Goal: Task Accomplishment & Management: Complete application form

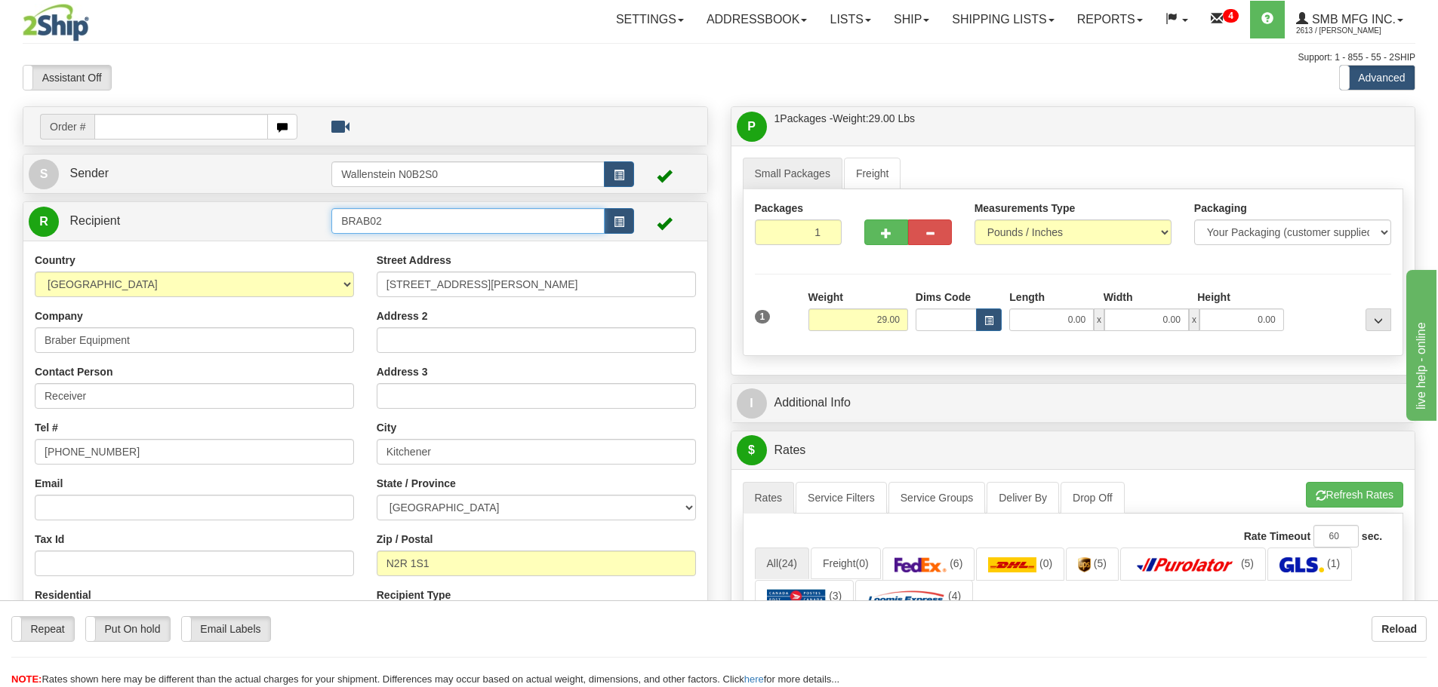
drag, startPoint x: 424, startPoint y: 222, endPoint x: -14, endPoint y: 187, distance: 439.8
click at [0, 187] on html "Training Course Close Toggle navigation Settings Shipping Preferences New Sende…" at bounding box center [719, 343] width 1438 height 687
drag, startPoint x: 560, startPoint y: 280, endPoint x: 281, endPoint y: 288, distance: 278.6
click at [281, 288] on div "Country [GEOGRAPHIC_DATA] [GEOGRAPHIC_DATA] [GEOGRAPHIC_DATA] [GEOGRAPHIC_DATA]…" at bounding box center [365, 448] width 684 height 391
drag, startPoint x: 466, startPoint y: 460, endPoint x: 148, endPoint y: 414, distance: 320.9
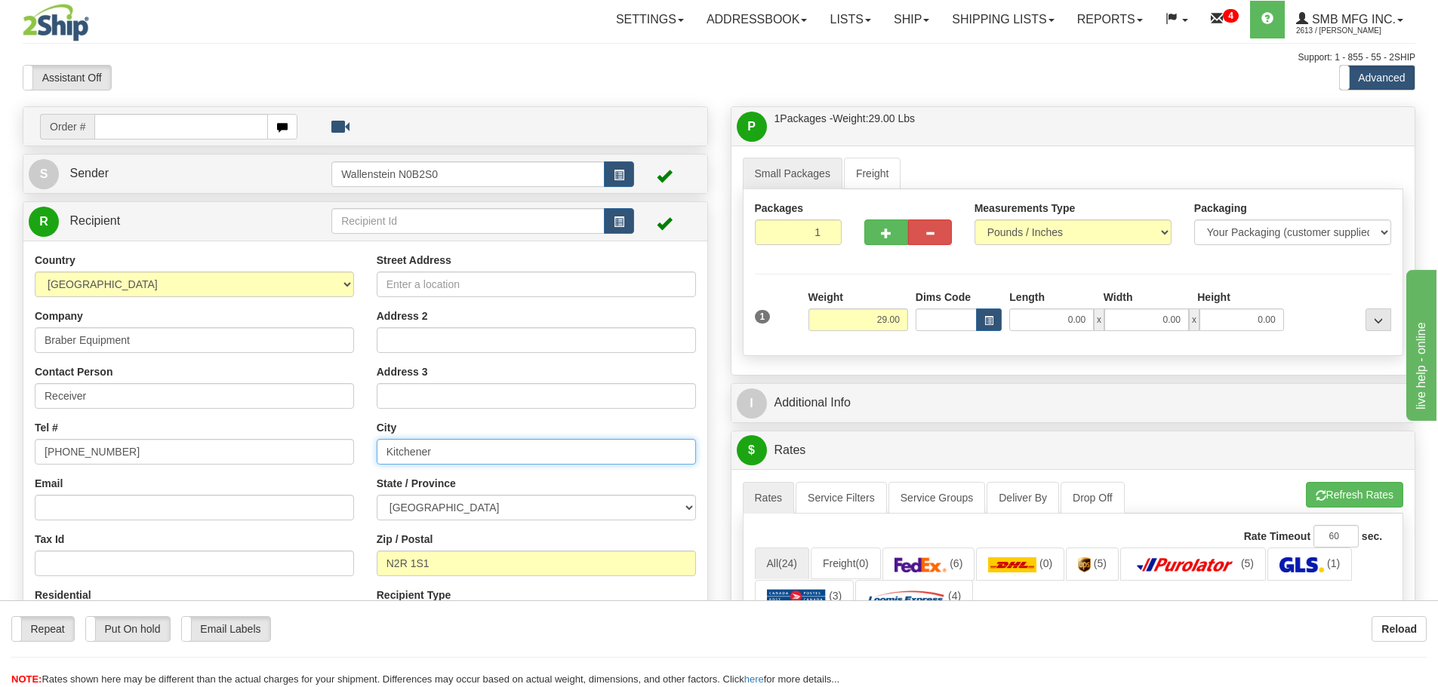
click at [148, 414] on div "Country [GEOGRAPHIC_DATA] [GEOGRAPHIC_DATA] [GEOGRAPHIC_DATA] [GEOGRAPHIC_DATA]…" at bounding box center [365, 448] width 684 height 391
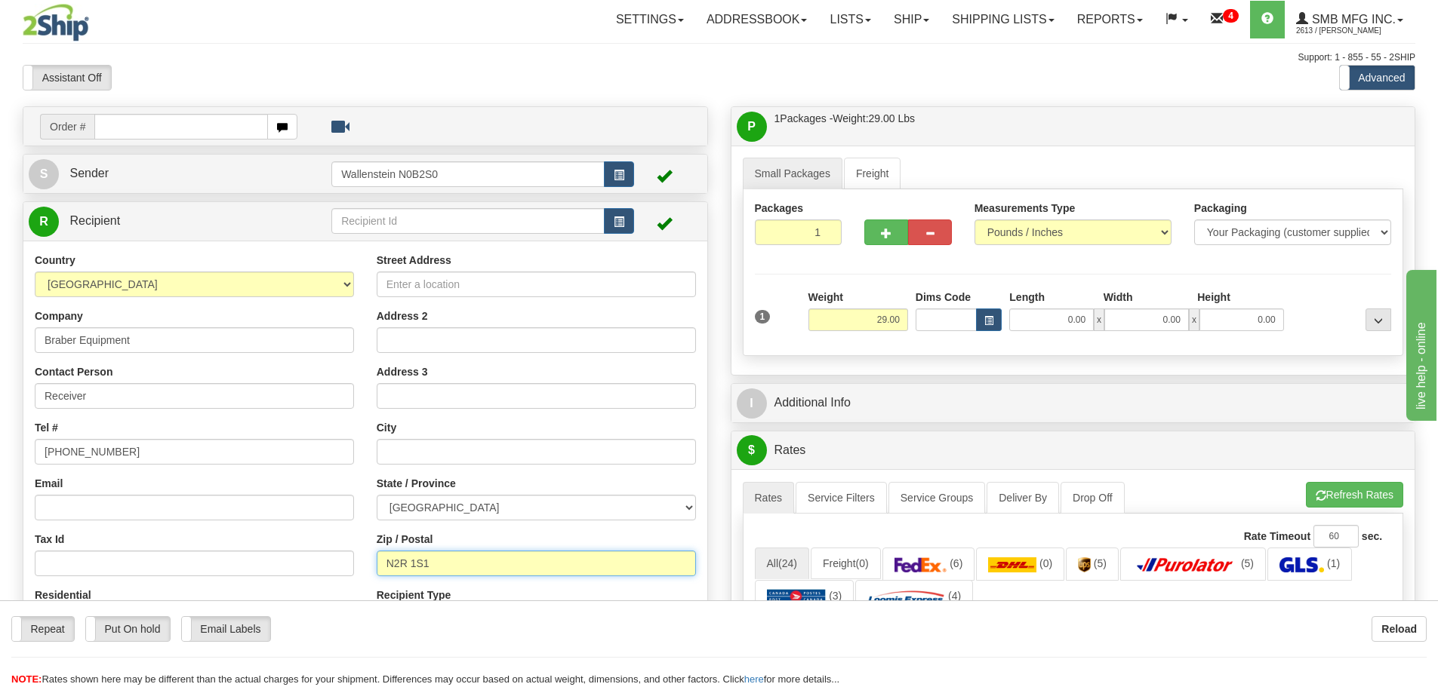
drag, startPoint x: 466, startPoint y: 564, endPoint x: 263, endPoint y: 551, distance: 203.4
click at [264, 551] on div "Country [GEOGRAPHIC_DATA] [GEOGRAPHIC_DATA] [GEOGRAPHIC_DATA] [GEOGRAPHIC_DATA]…" at bounding box center [365, 448] width 684 height 391
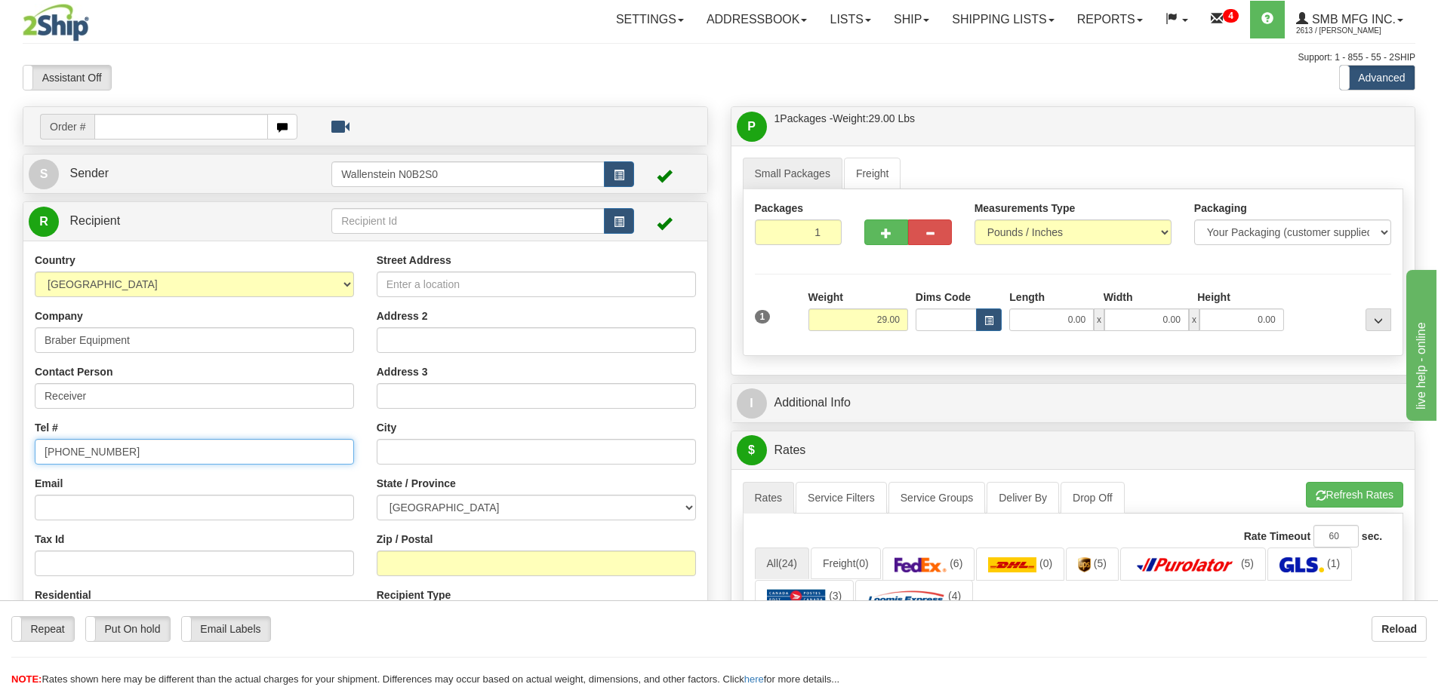
drag, startPoint x: 127, startPoint y: 456, endPoint x: -115, endPoint y: 429, distance: 242.9
click at [0, 429] on html "Training Course Close Toggle navigation Settings Shipping Preferences New Sende…" at bounding box center [719, 343] width 1438 height 687
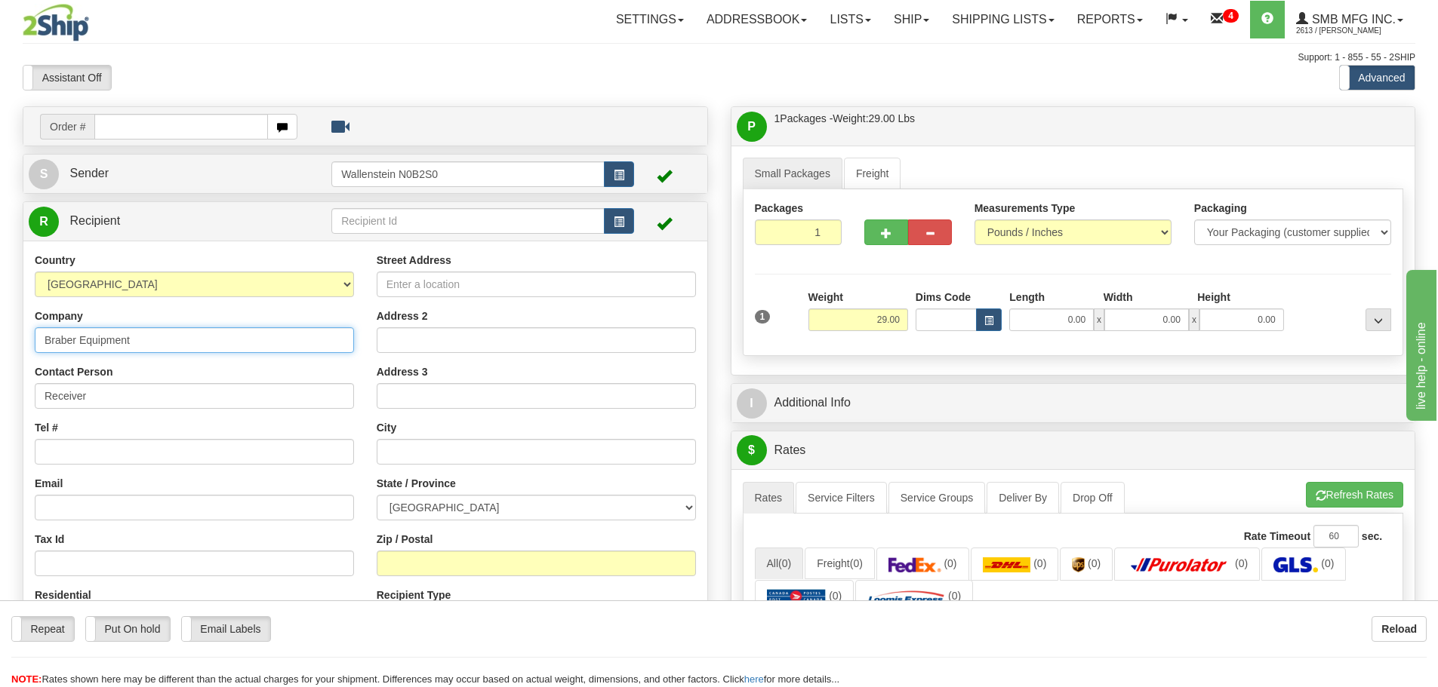
drag, startPoint x: 172, startPoint y: 341, endPoint x: -33, endPoint y: 343, distance: 205.3
click at [0, 343] on html "Training Course Close Toggle navigation Settings Shipping Preferences New Sende…" at bounding box center [719, 343] width 1438 height 687
click at [403, 284] on input "Street Address" at bounding box center [536, 285] width 319 height 26
type input "[STREET_ADDRESS]"
type input "[GEOGRAPHIC_DATA]"
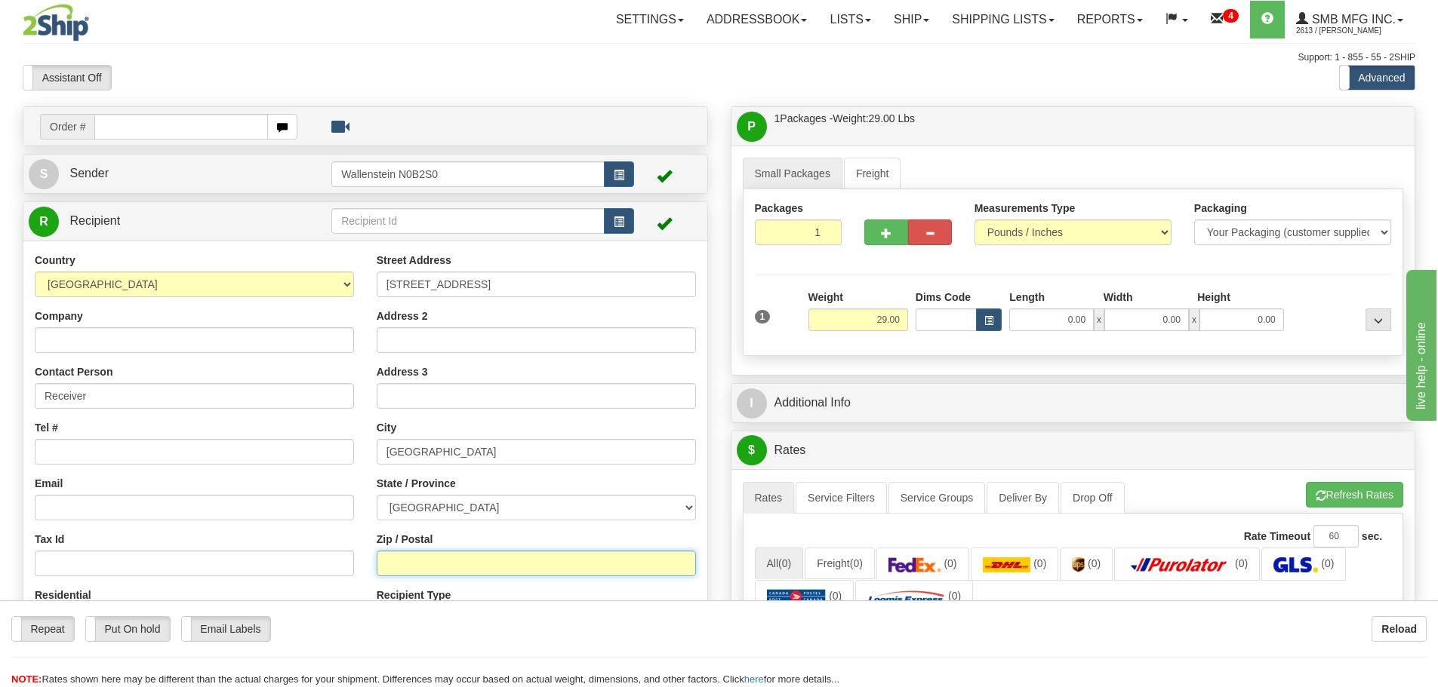
type input "L4K 5V4"
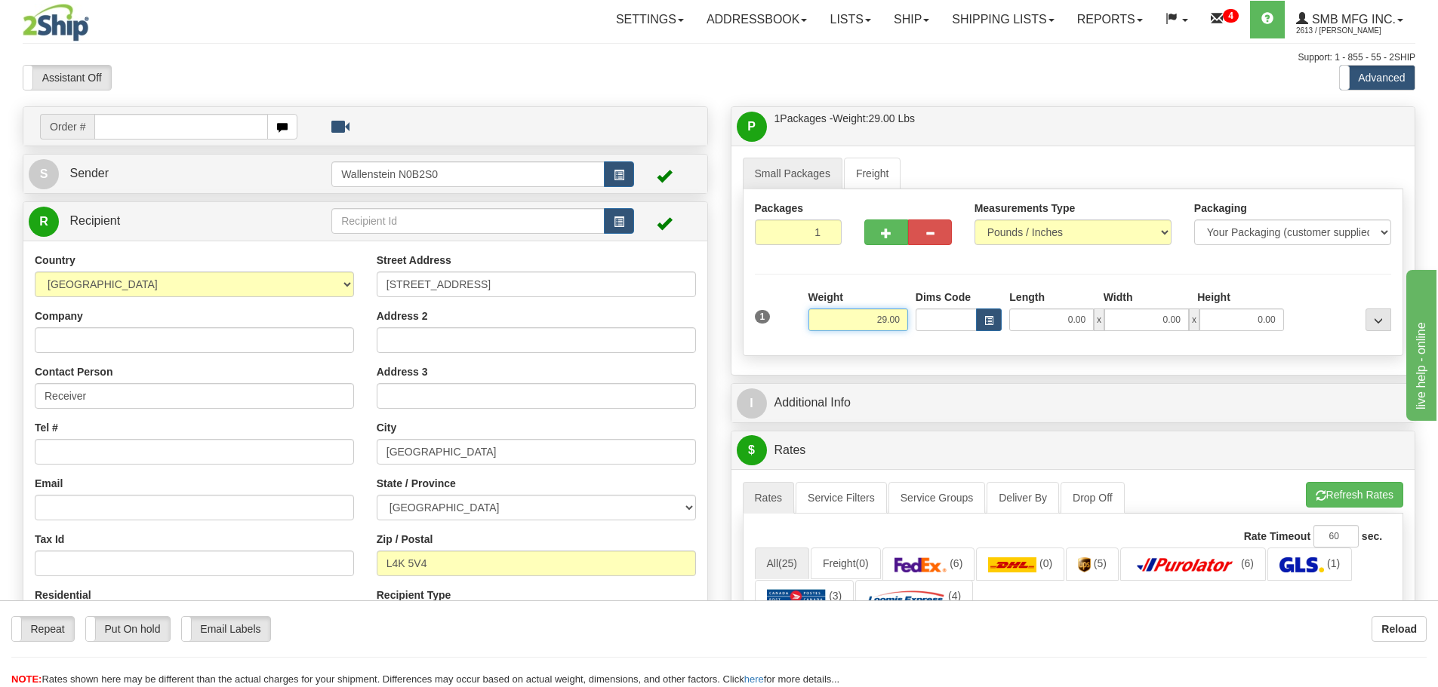
click at [854, 331] on input "29.00" at bounding box center [858, 320] width 100 height 23
click at [856, 328] on input "29.00" at bounding box center [858, 320] width 100 height 23
type input "16.00"
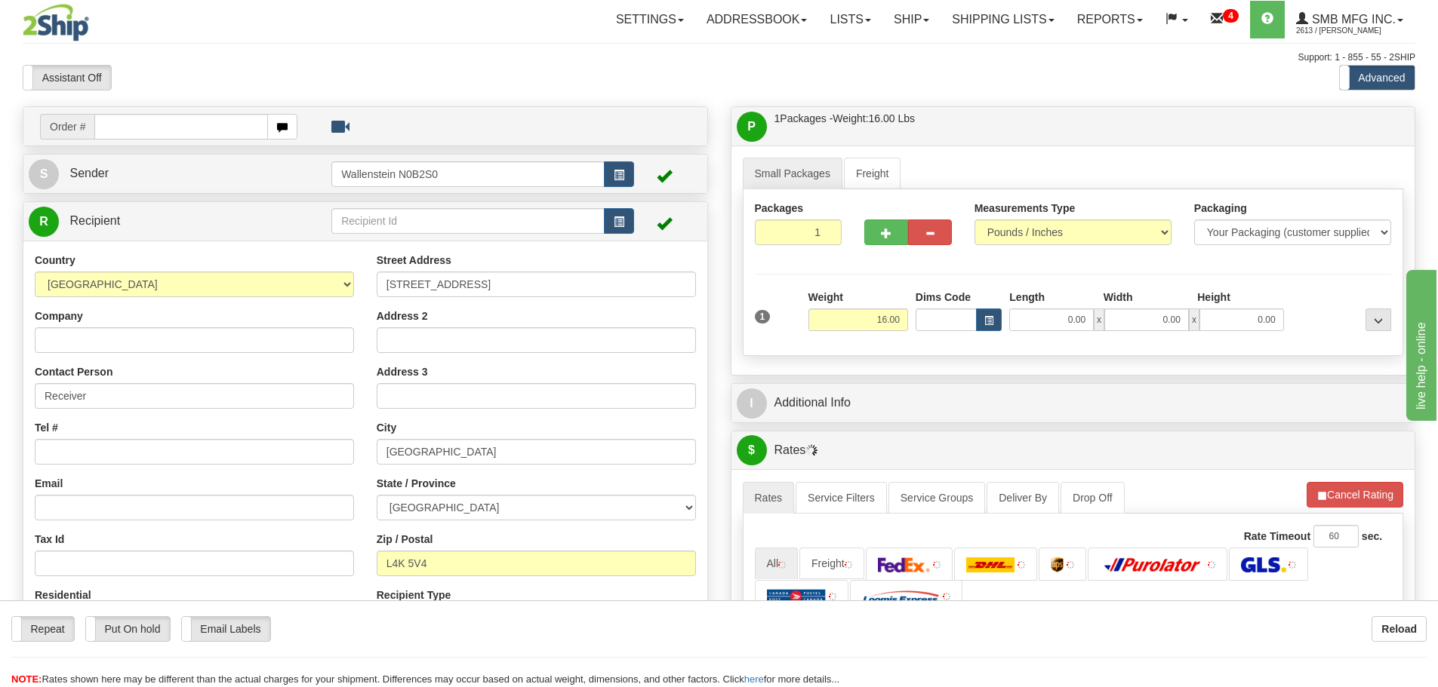
click at [925, 340] on div "1 Weight 16.00 Dims Code x x" at bounding box center [1073, 317] width 644 height 54
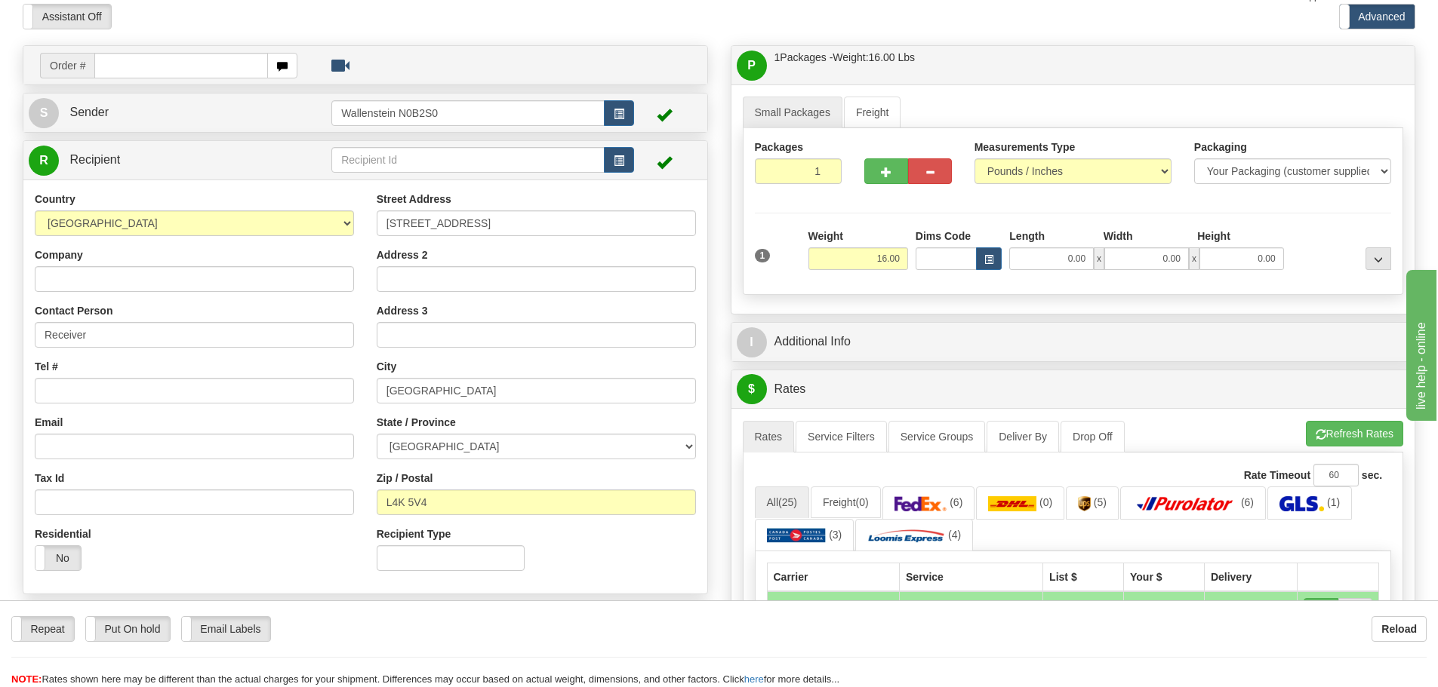
scroll to position [302, 0]
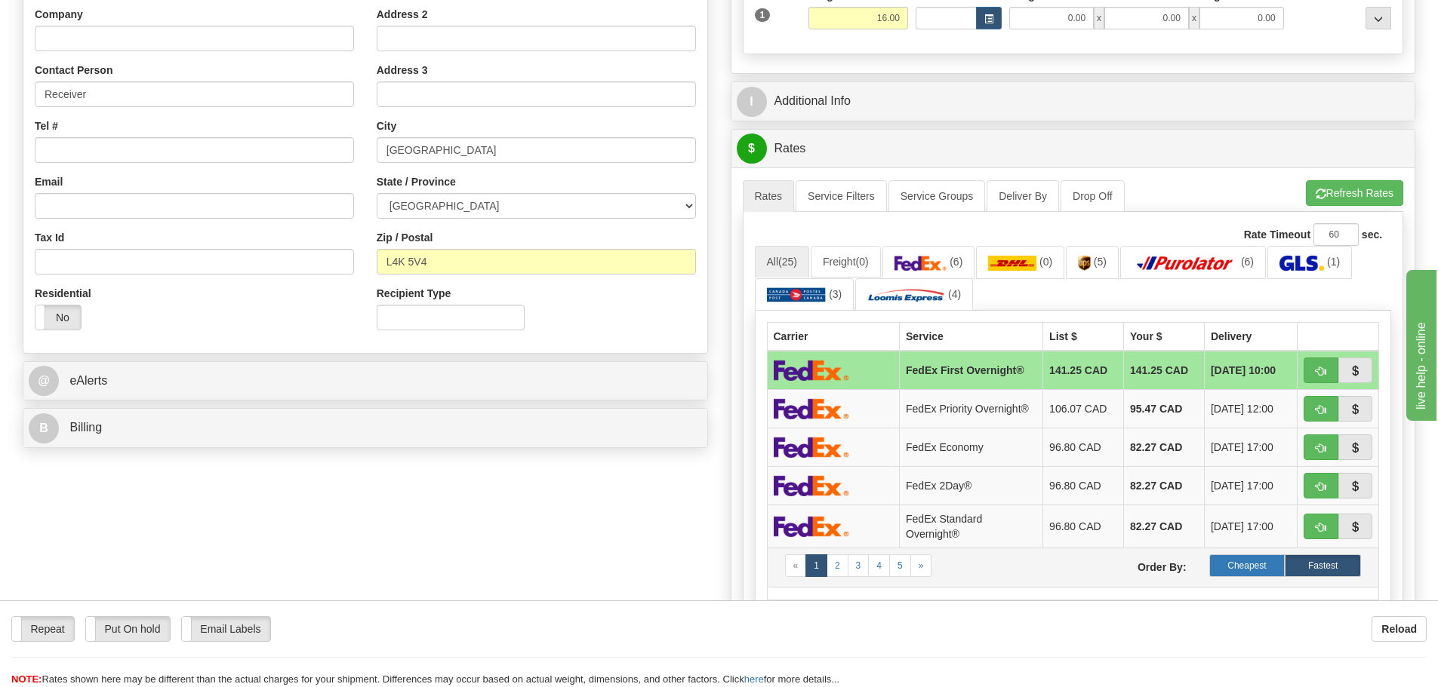
click at [1247, 568] on label "Cheapest" at bounding box center [1247, 566] width 76 height 23
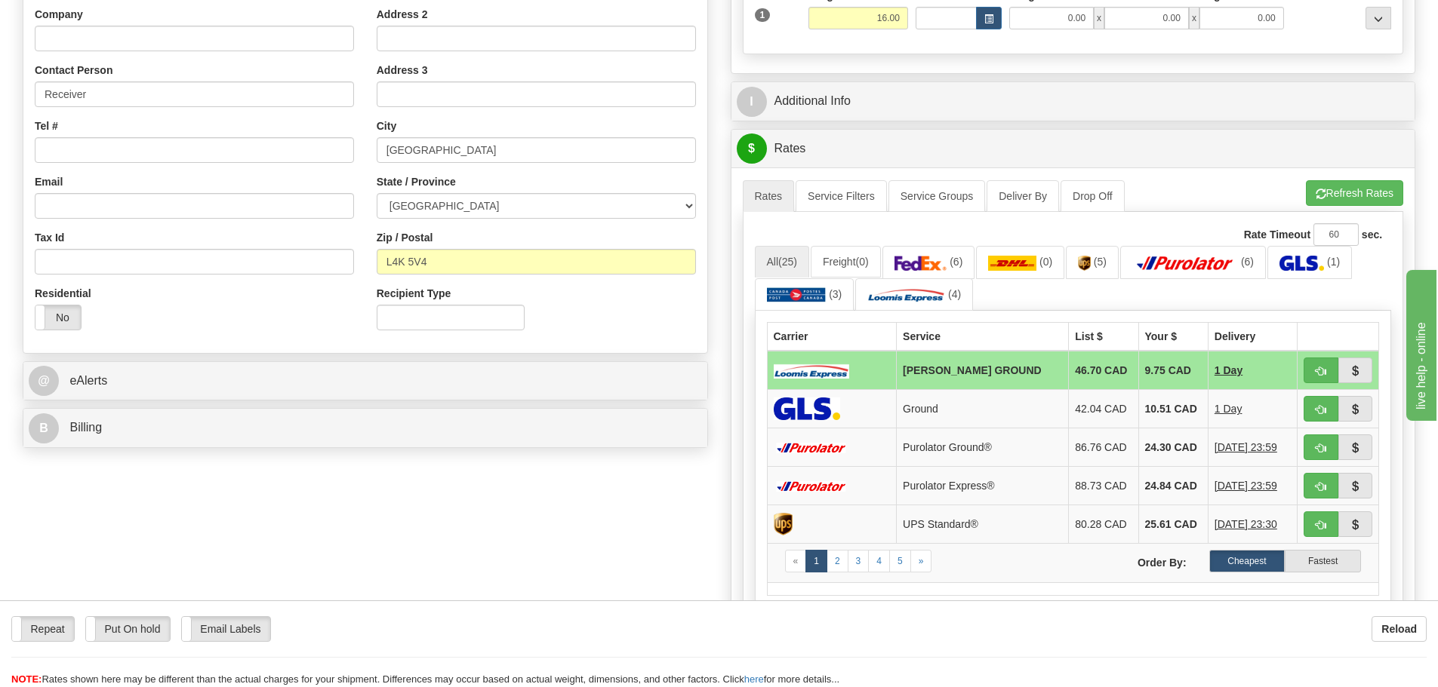
scroll to position [0, 0]
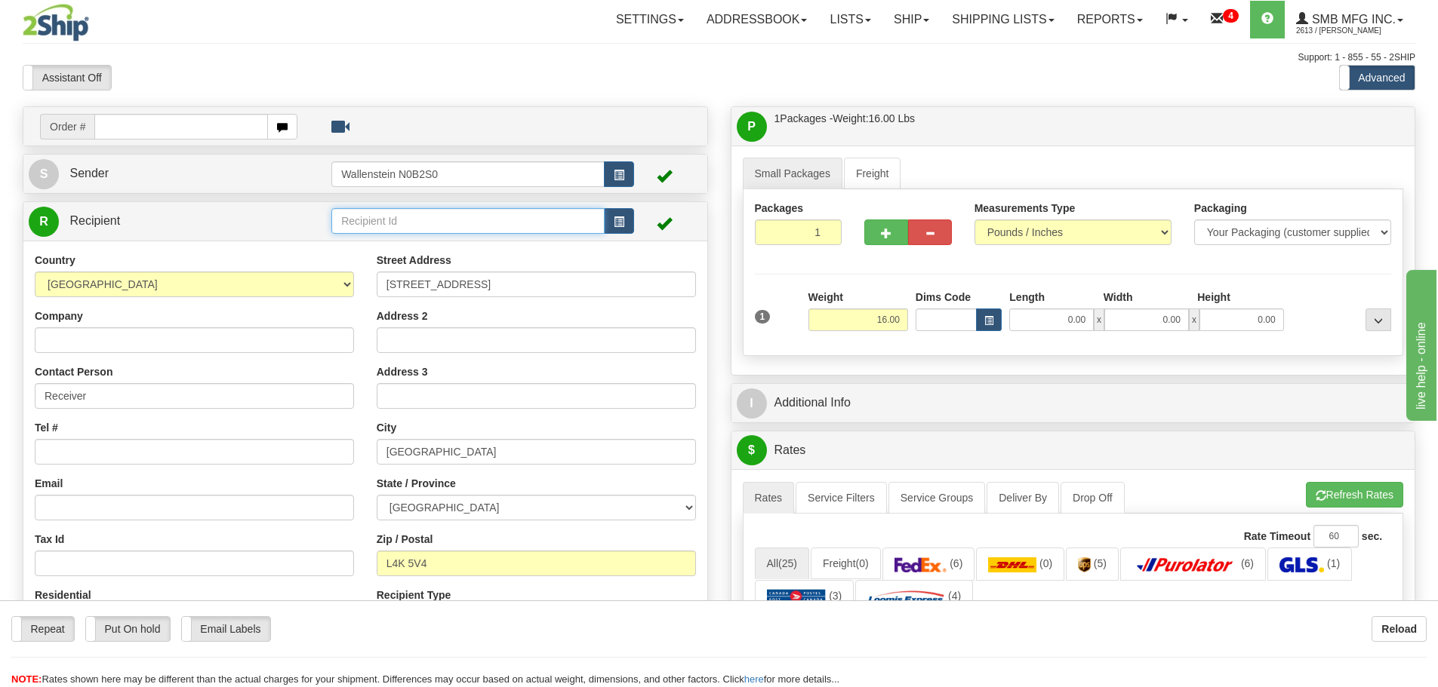
click at [365, 223] on input "text" at bounding box center [467, 221] width 273 height 26
click at [373, 244] on div "SPRA01" at bounding box center [465, 244] width 259 height 17
type input "SPRA01"
click at [847, 324] on input "16.00" at bounding box center [858, 320] width 100 height 23
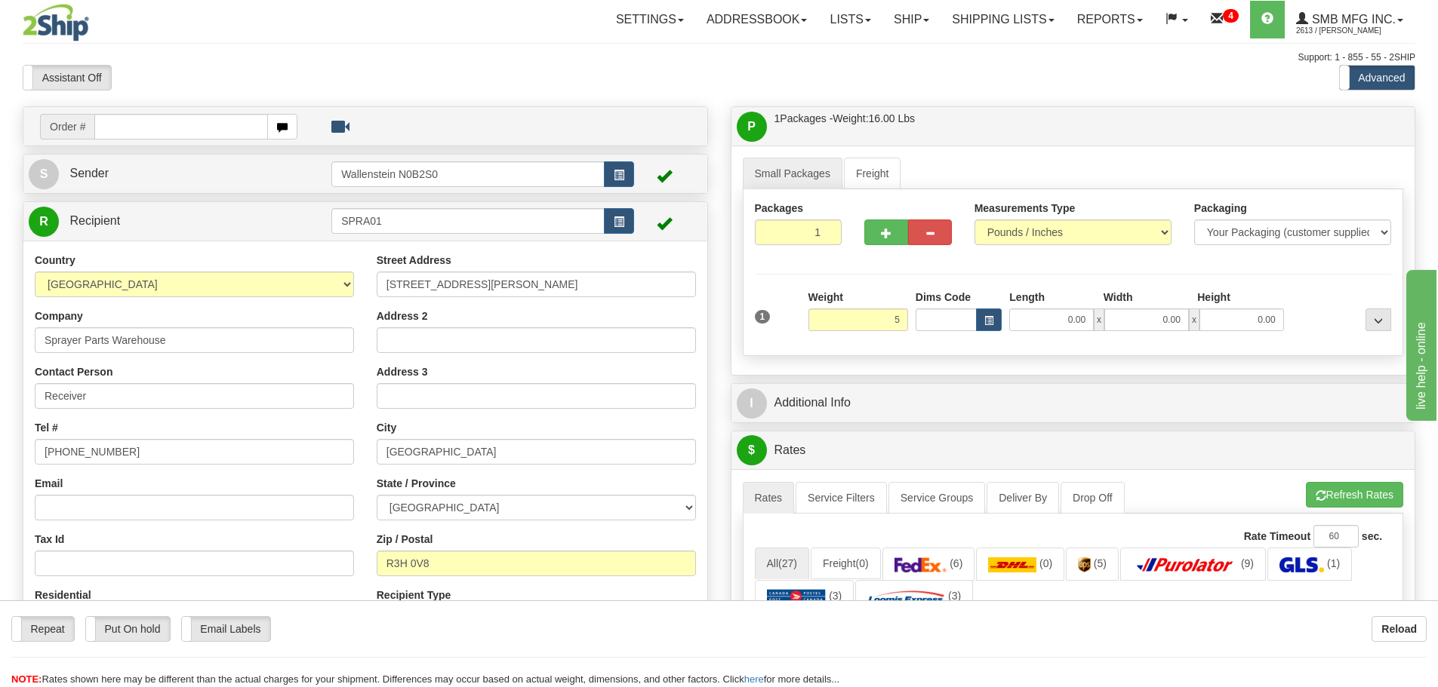
type input "5.00"
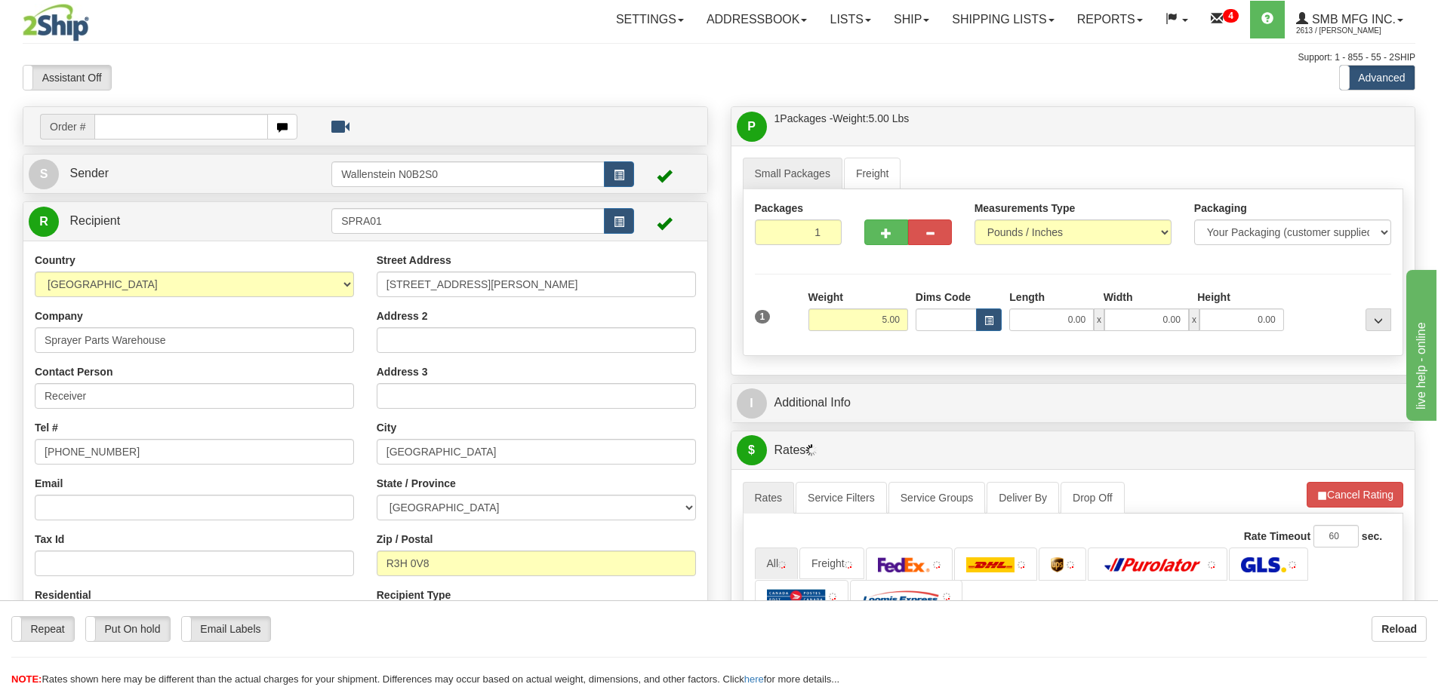
click at [919, 350] on div "Packages 1 1 Measurements Type" at bounding box center [1073, 272] width 661 height 167
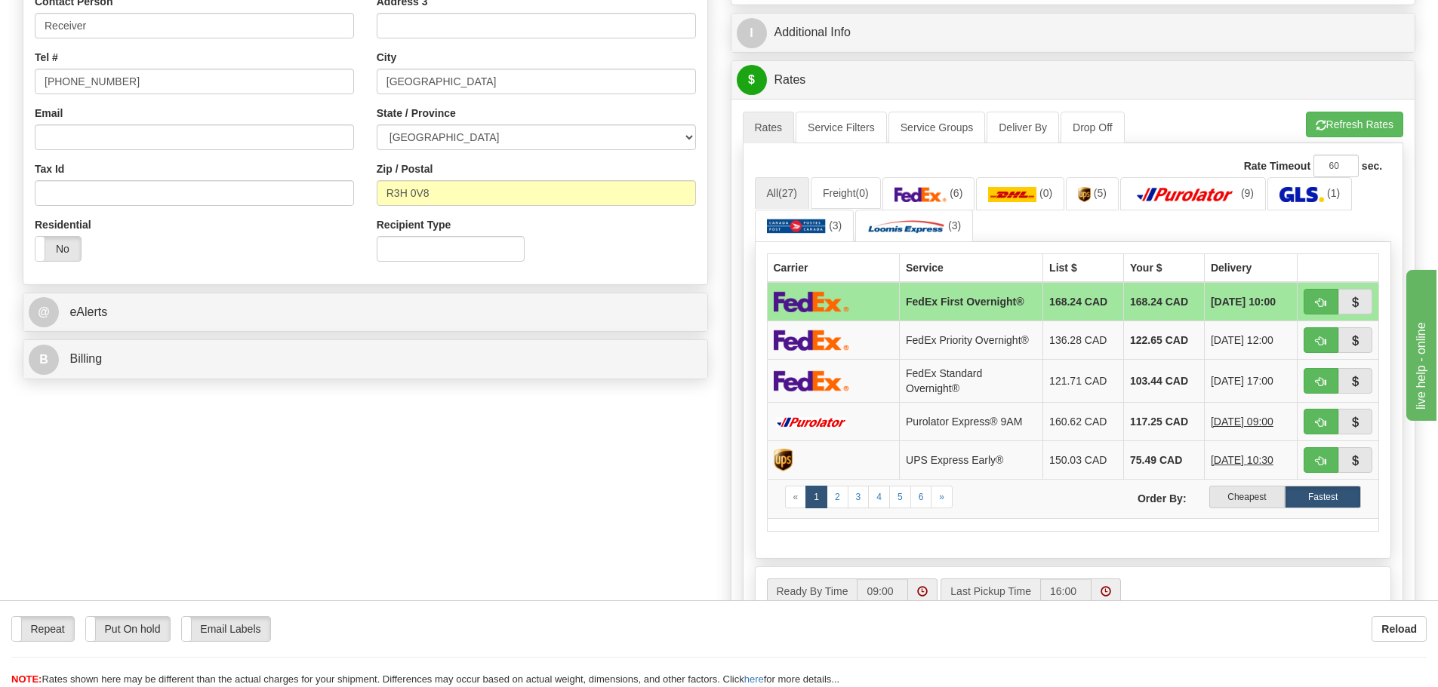
scroll to position [377, 0]
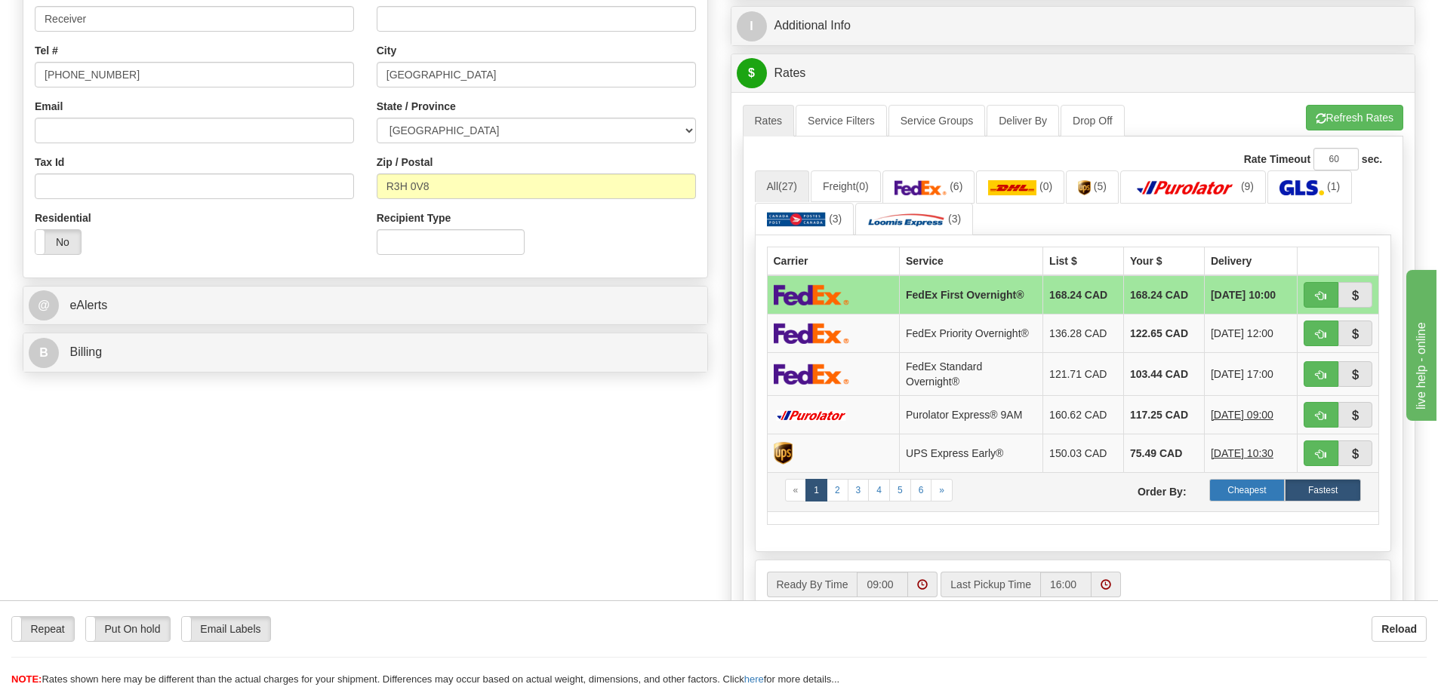
click at [1245, 490] on label "Cheapest" at bounding box center [1247, 490] width 76 height 23
